Goal: Check status: Check status

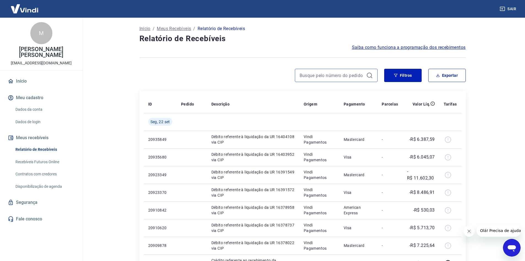
click at [355, 78] on input at bounding box center [332, 75] width 65 height 8
paste input "99952879"
click at [400, 76] on button "Filtros" at bounding box center [402, 75] width 37 height 13
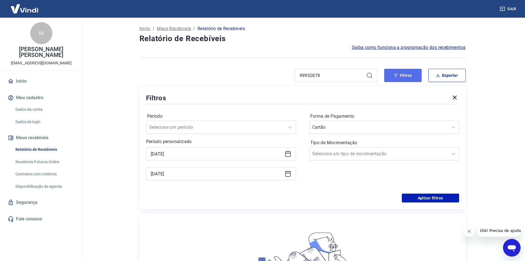
click at [400, 78] on button "Filtros" at bounding box center [402, 75] width 37 height 13
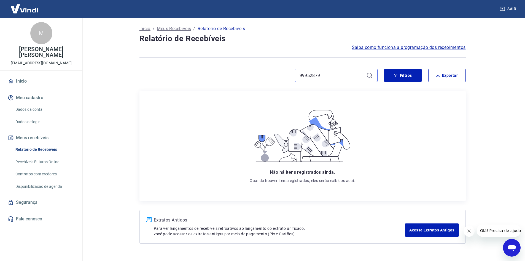
click at [355, 76] on input "99952879" at bounding box center [332, 75] width 65 height 8
type input "9"
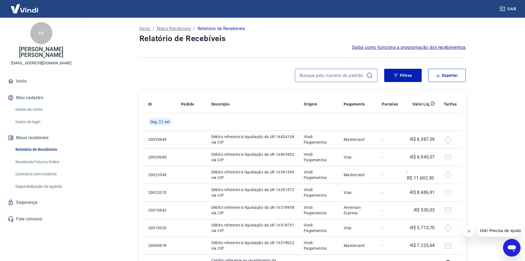
paste input "214137580"
drag, startPoint x: 367, startPoint y: 74, endPoint x: 375, endPoint y: 89, distance: 16.7
click at [367, 74] on icon at bounding box center [369, 75] width 5 height 5
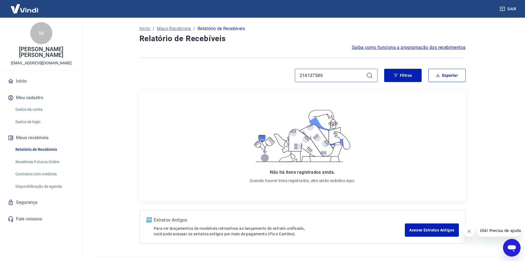
drag, startPoint x: 332, startPoint y: 78, endPoint x: 279, endPoint y: 69, distance: 53.4
click at [279, 69] on div "214137580" at bounding box center [259, 75] width 238 height 13
paste input "99952879"
type input "99952879"
click at [367, 77] on icon at bounding box center [369, 75] width 7 height 7
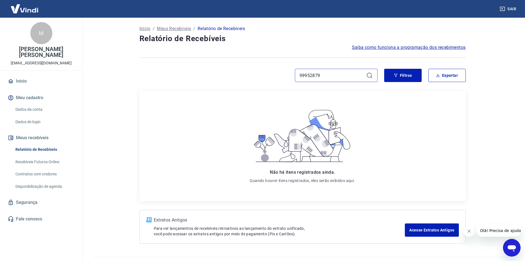
drag, startPoint x: 319, startPoint y: 77, endPoint x: 295, endPoint y: 78, distance: 24.3
click at [295, 78] on div "99952879" at bounding box center [336, 75] width 83 height 13
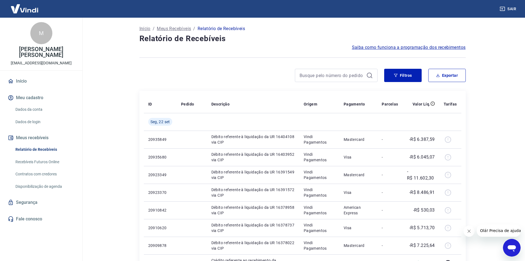
click at [394, 74] on icon "button" at bounding box center [396, 75] width 4 height 4
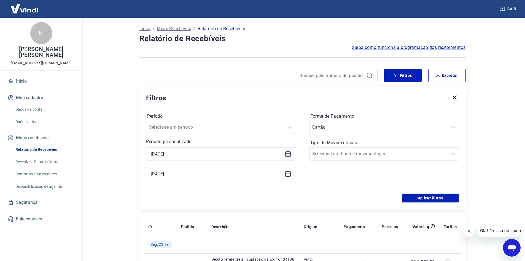
click at [290, 153] on icon at bounding box center [288, 153] width 6 height 1
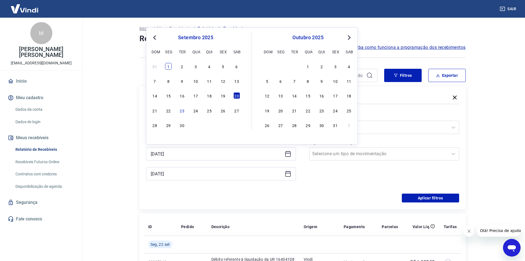
click at [171, 66] on div "1" at bounding box center [168, 66] width 7 height 7
type input "[DATE]"
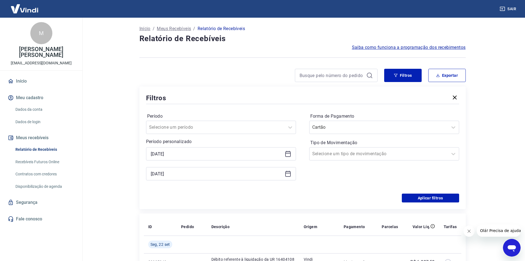
click at [288, 174] on icon at bounding box center [288, 173] width 7 height 7
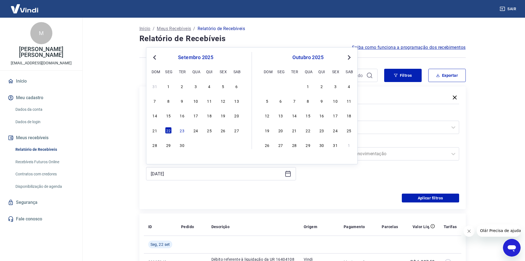
click at [334, 145] on div "31" at bounding box center [335, 144] width 7 height 7
type input "[DATE]"
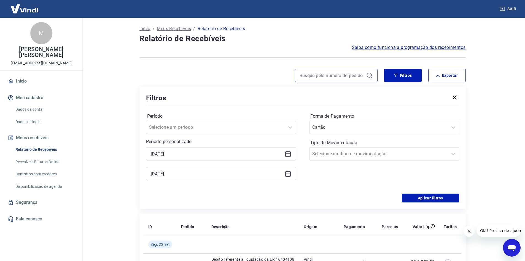
click at [328, 77] on input at bounding box center [332, 75] width 65 height 8
paste input "99952879"
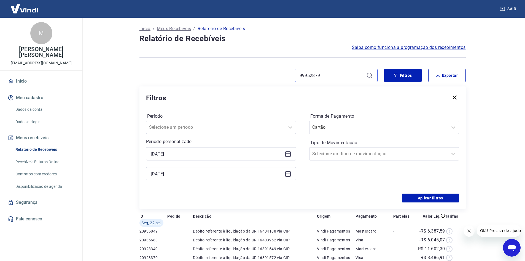
type input "99952879"
click at [368, 75] on icon at bounding box center [369, 75] width 7 height 7
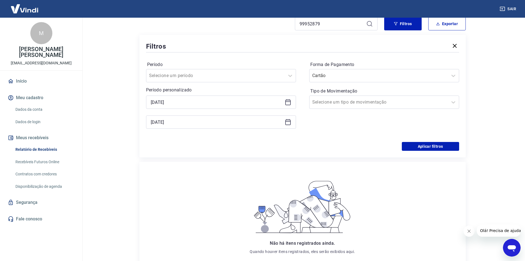
scroll to position [110, 0]
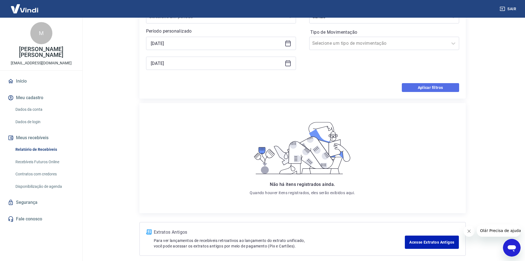
click at [444, 87] on button "Aplicar filtros" at bounding box center [430, 87] width 57 height 9
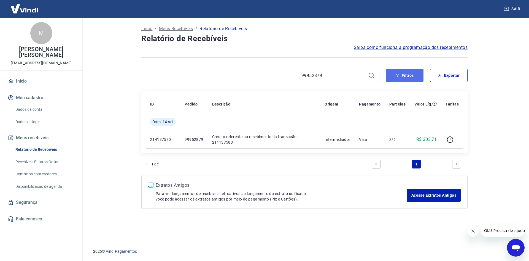
click at [397, 80] on button "Filtros" at bounding box center [404, 75] width 37 height 13
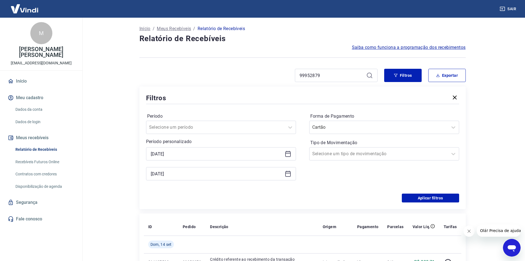
click at [288, 171] on icon at bounding box center [288, 174] width 6 height 6
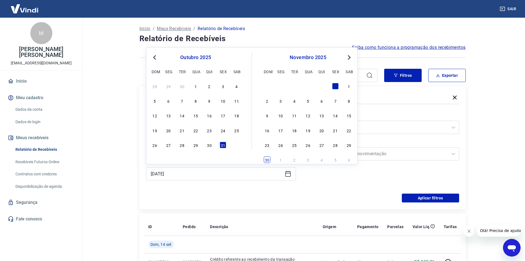
click at [265, 160] on div "30" at bounding box center [267, 159] width 7 height 7
type input "[DATE]"
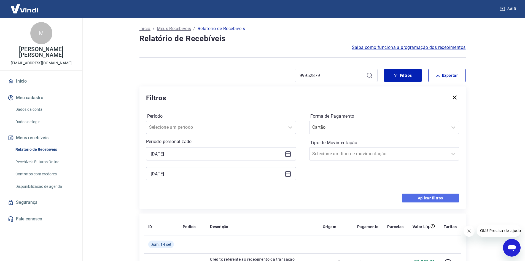
click at [426, 197] on button "Aplicar filtros" at bounding box center [430, 197] width 57 height 9
